Goal: Task Accomplishment & Management: Manage account settings

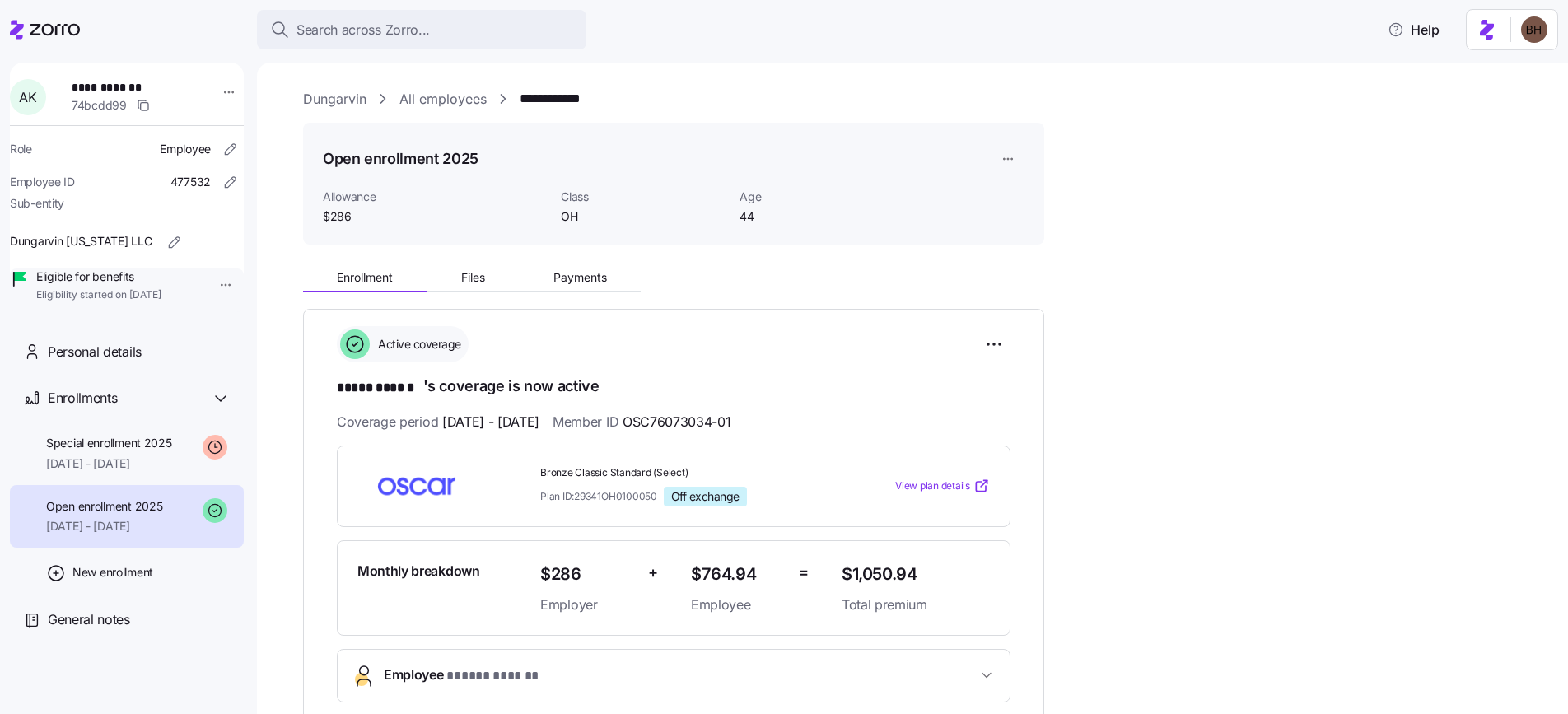
click at [1003, 162] on html "**********" at bounding box center [784, 352] width 1568 height 705
click at [1044, 219] on div "Delete enrollment record" at bounding box center [1071, 226] width 133 height 18
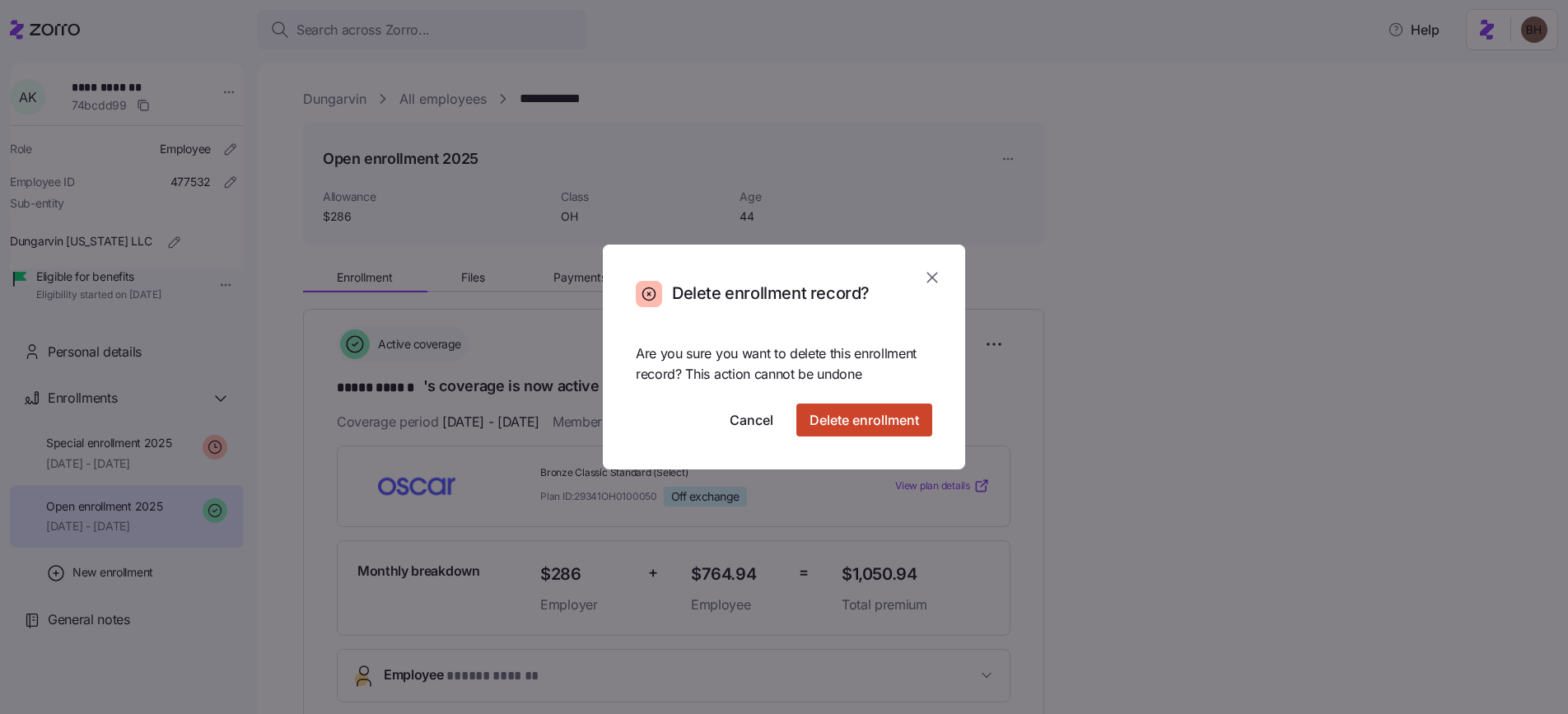
click at [858, 427] on span "Delete enrollment" at bounding box center [864, 420] width 109 height 20
